Goal: Task Accomplishment & Management: Manage account settings

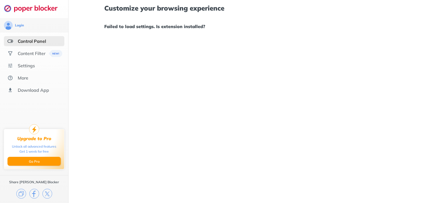
click at [37, 48] on ul "Control Panel Content Filter Settings More Download App" at bounding box center [34, 65] width 68 height 59
click at [39, 52] on div "Content Filter" at bounding box center [32, 54] width 28 height 6
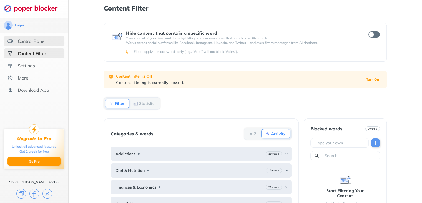
click at [33, 42] on div "Control Panel" at bounding box center [32, 41] width 28 height 6
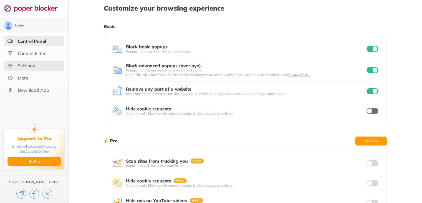
click at [40, 68] on div "Settings" at bounding box center [34, 66] width 61 height 10
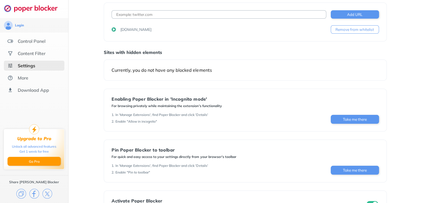
scroll to position [52, 0]
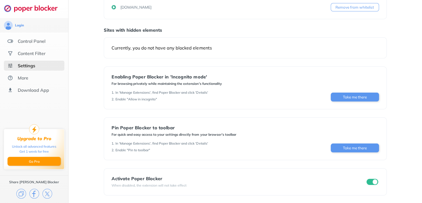
click at [370, 180] on input "checkbox" at bounding box center [373, 181] width 12 height 6
